Goal: Information Seeking & Learning: Understand process/instructions

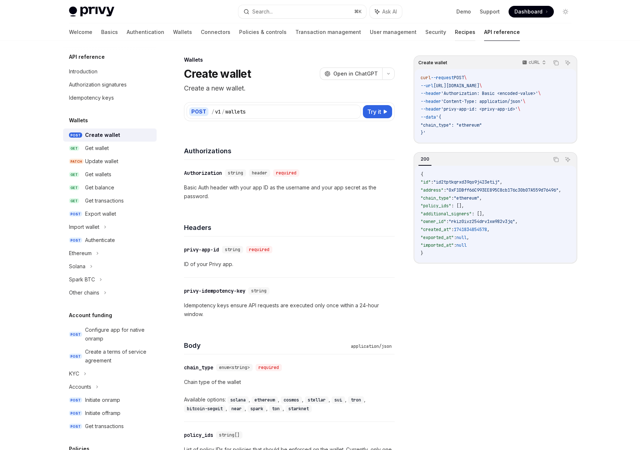
click at [455, 38] on link "Recipes" at bounding box center [465, 32] width 20 height 18
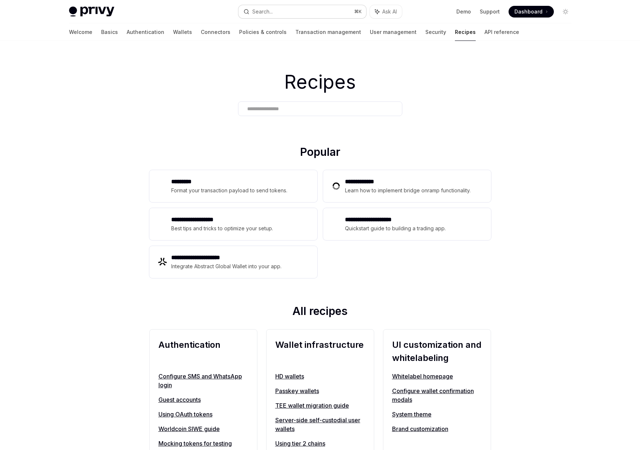
scroll to position [390, 0]
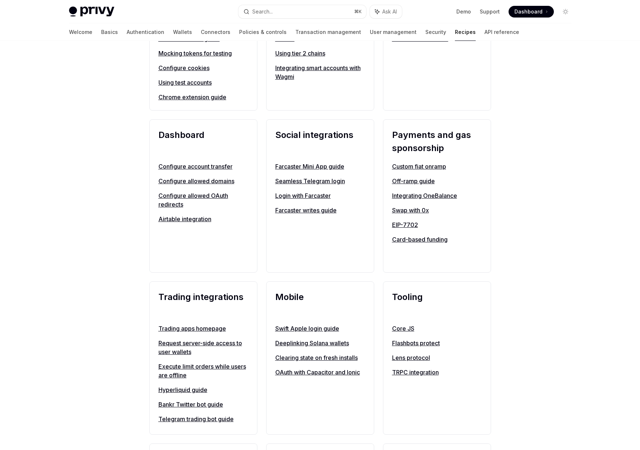
drag, startPoint x: 390, startPoint y: 220, endPoint x: 398, endPoint y: 223, distance: 8.5
click at [392, 222] on div "Payments and gas sponsorship Custom fiat onramp Off-ramp guide Integrating OneB…" at bounding box center [437, 195] width 108 height 153
click at [398, 223] on link "EIP-7702" at bounding box center [437, 224] width 90 height 9
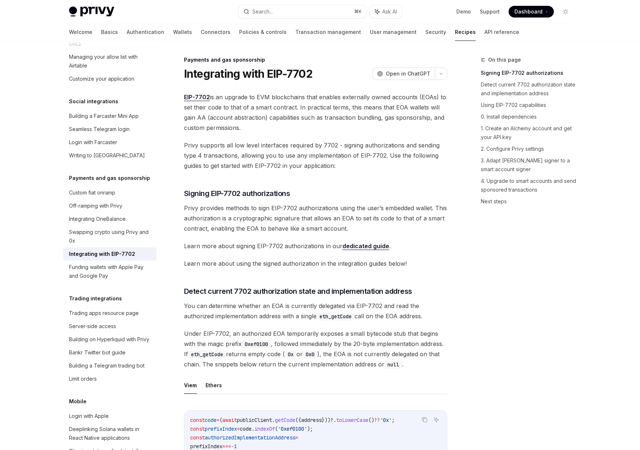
click at [364, 246] on link "dedicated guide" at bounding box center [365, 246] width 47 height 8
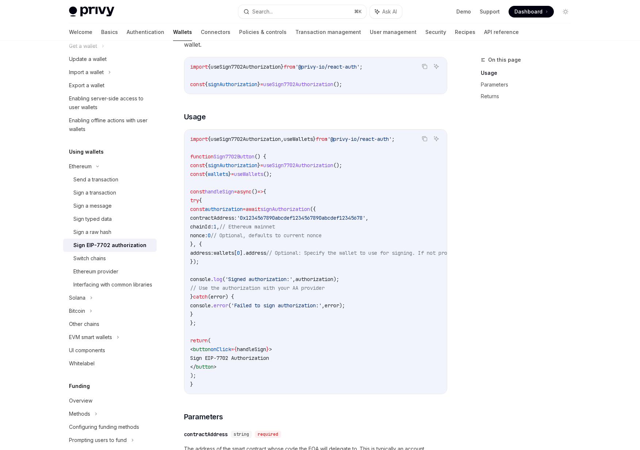
scroll to position [260, 0]
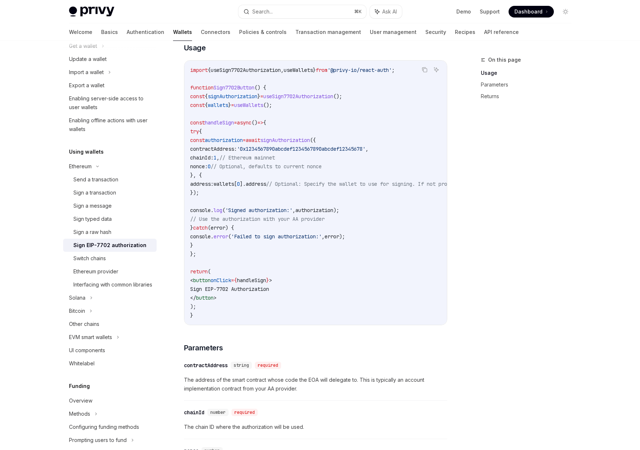
drag, startPoint x: 250, startPoint y: 288, endPoint x: 291, endPoint y: 289, distance: 40.9
click at [269, 289] on span "Sign EIP-7702 Authorization" at bounding box center [229, 289] width 79 height 7
drag, startPoint x: 228, startPoint y: 209, endPoint x: 313, endPoint y: 216, distance: 84.9
click at [313, 216] on code "import { useSign7702Authorization , useWallets } from '@privy-io/react-auth' ; …" at bounding box center [381, 193] width 383 height 254
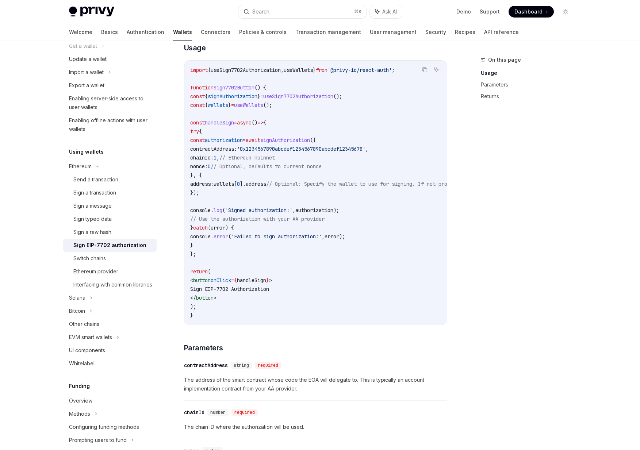
click at [313, 216] on span "// Use the authorization with your AA provider" at bounding box center [257, 219] width 134 height 7
drag, startPoint x: 253, startPoint y: 209, endPoint x: 358, endPoint y: 207, distance: 104.4
click at [339, 207] on span "console . log ( 'Signed authorization:' , authorization );" at bounding box center [264, 210] width 149 height 7
click at [333, 207] on span "authorization" at bounding box center [314, 210] width 38 height 7
drag, startPoint x: 358, startPoint y: 207, endPoint x: 308, endPoint y: 206, distance: 50.0
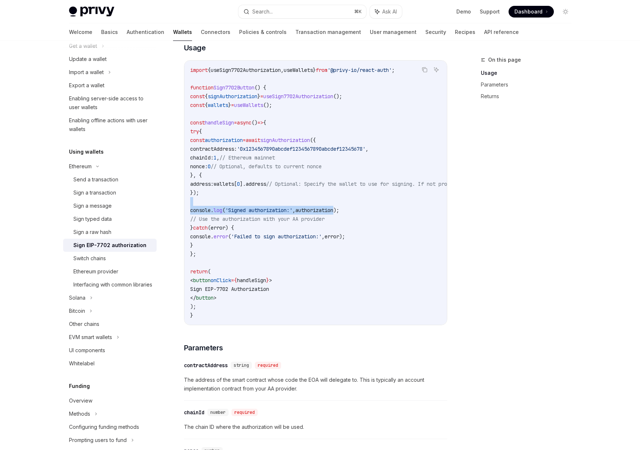
click at [308, 206] on code "import { useSign7702Authorization , useWallets } from '@privy-io/react-auth' ; …" at bounding box center [381, 193] width 383 height 254
click at [307, 206] on code "import { useSign7702Authorization , useWallets } from '@privy-io/react-auth' ; …" at bounding box center [381, 193] width 383 height 254
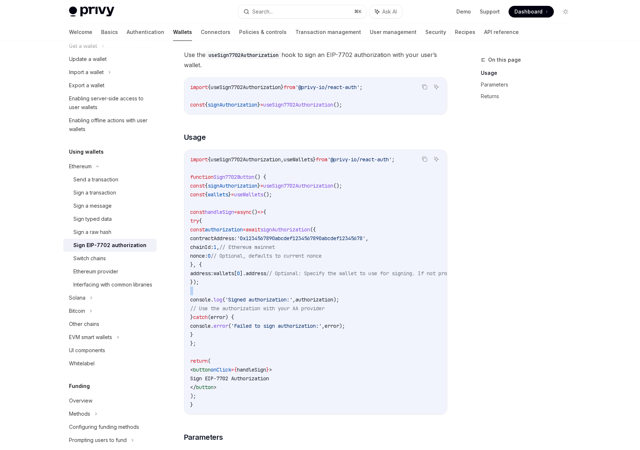
scroll to position [0, 0]
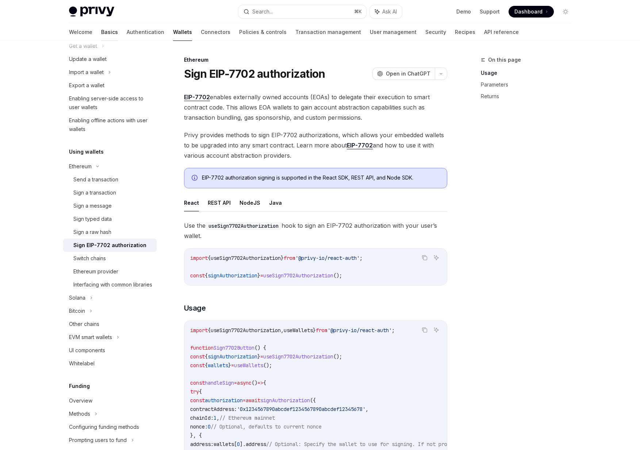
type textarea "*"
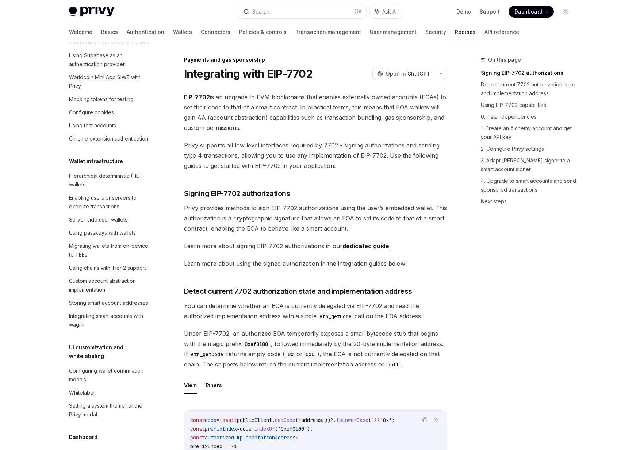
scroll to position [523, 0]
